Goal: Transaction & Acquisition: Subscribe to service/newsletter

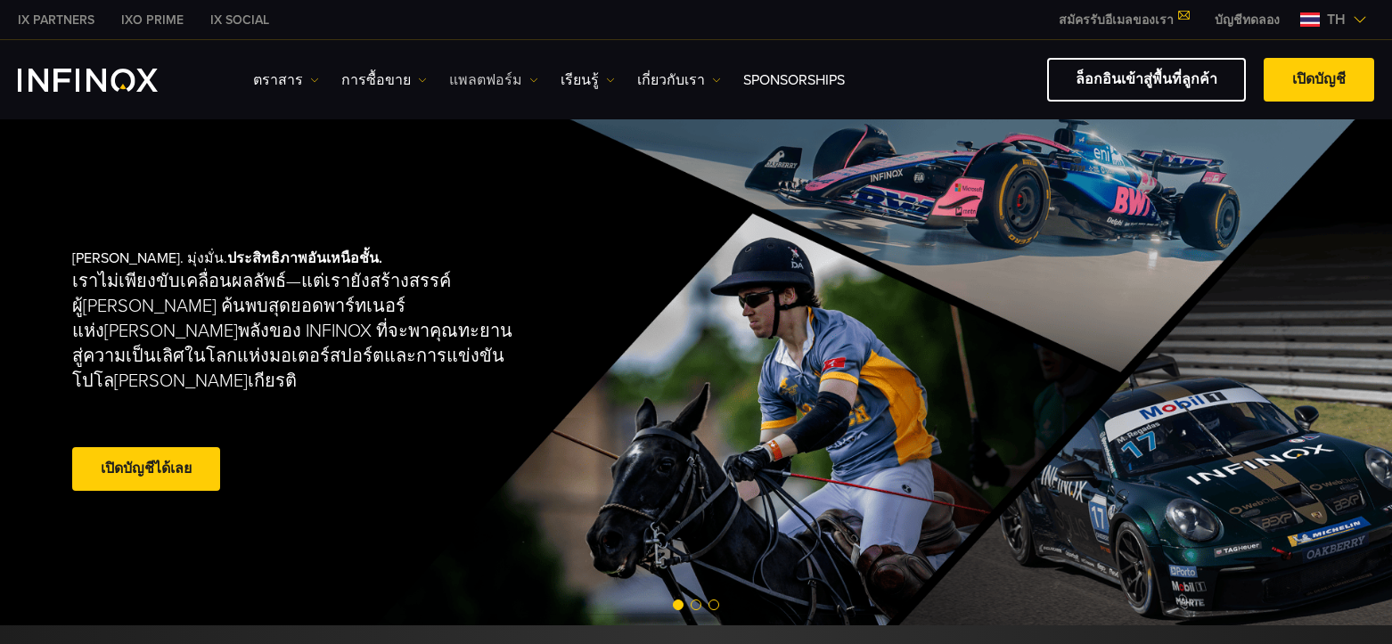
click at [494, 78] on link "แพลตฟอร์ม" at bounding box center [493, 80] width 89 height 21
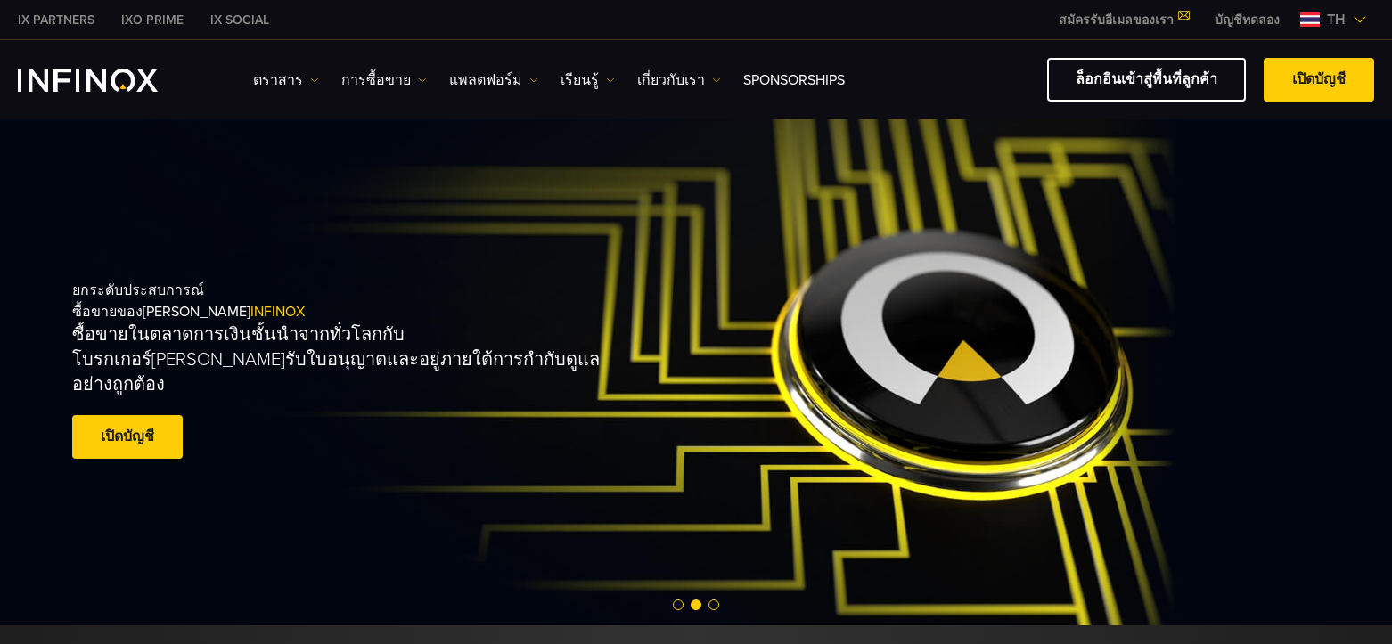
click at [1257, 16] on link "บัญชีทดลอง" at bounding box center [1247, 20] width 92 height 19
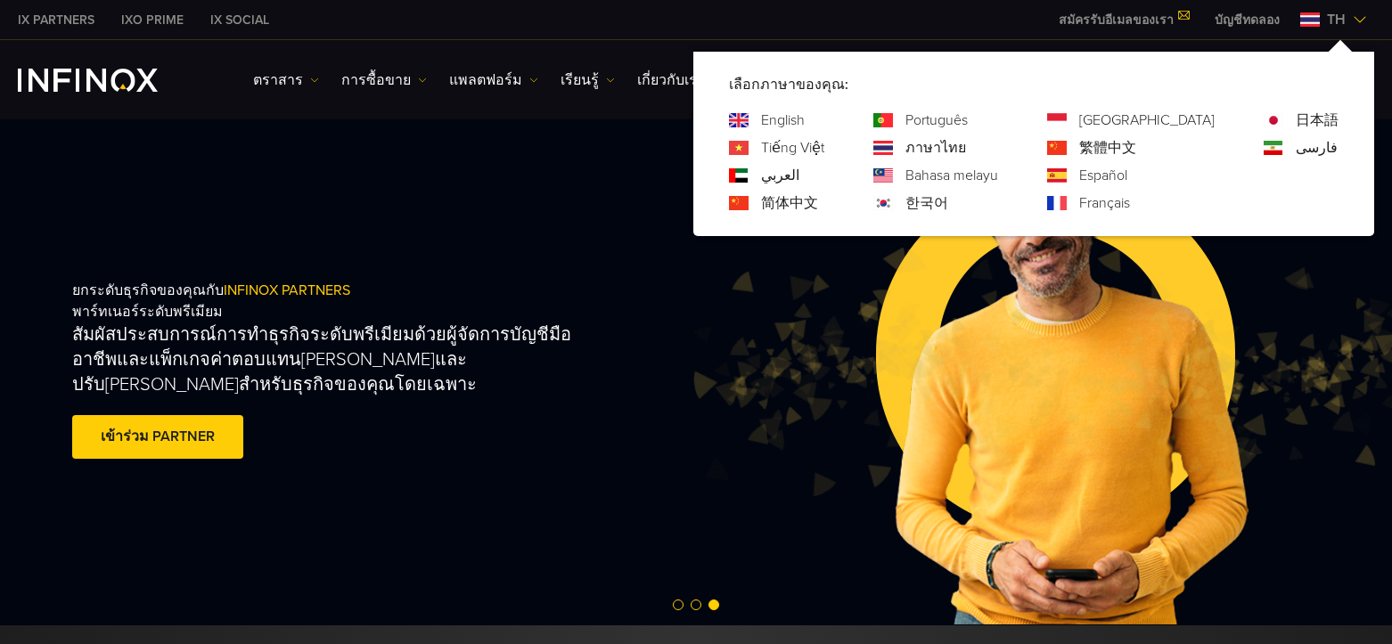
click at [1336, 20] on span "th" at bounding box center [1336, 19] width 33 height 21
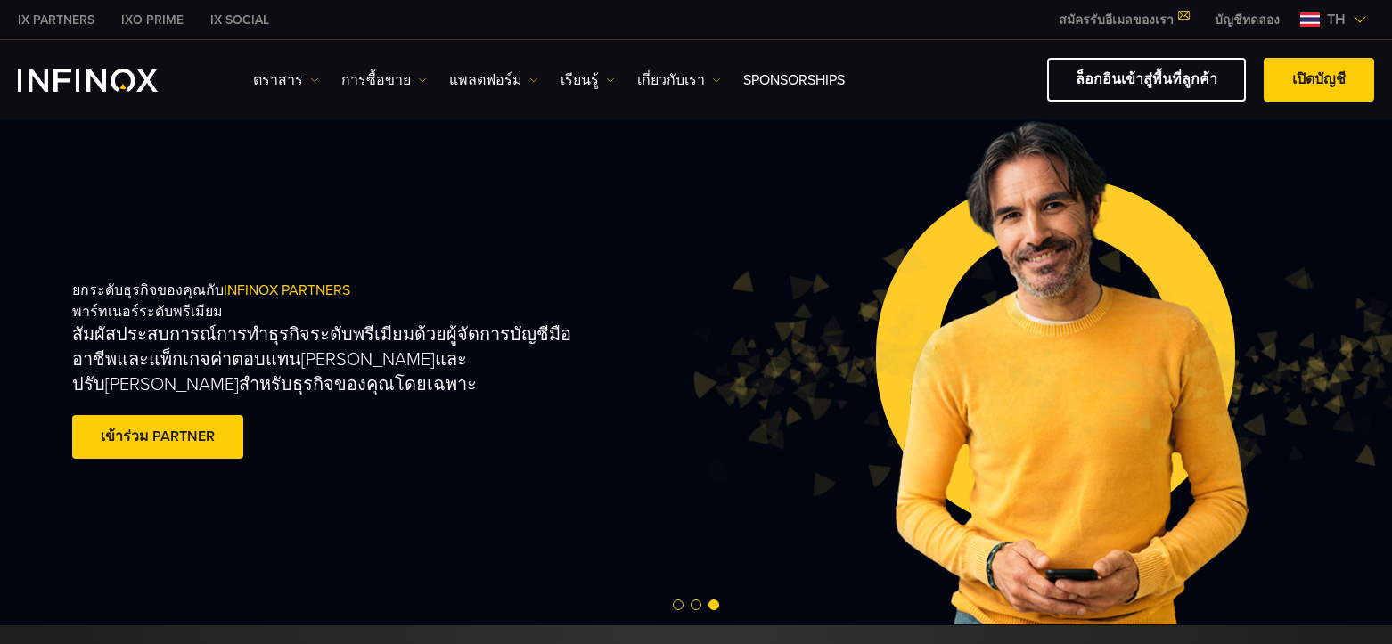
click at [1384, 106] on div "IX Social ตราสาร ตราสาร ข้อมูลผลิตภัณฑ์ การซื้อขาย" at bounding box center [696, 79] width 1392 height 79
click at [1311, 77] on link "เปิดบัญชี" at bounding box center [1319, 80] width 111 height 44
